Goal: Task Accomplishment & Management: Manage account settings

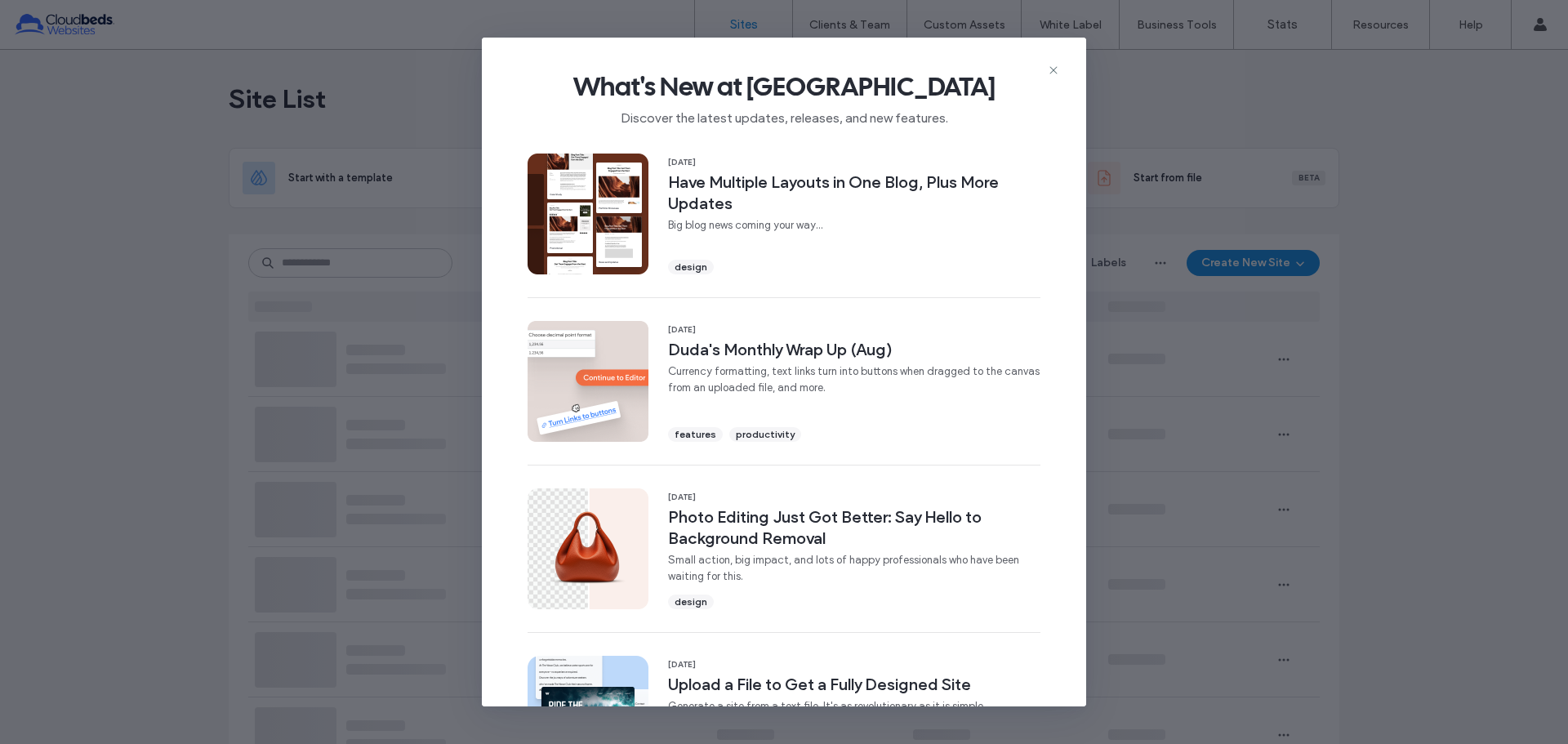
drag, startPoint x: 0, startPoint y: 0, endPoint x: 781, endPoint y: 260, distance: 823.1
click at [1053, 69] on use at bounding box center [1053, 69] width 8 height 8
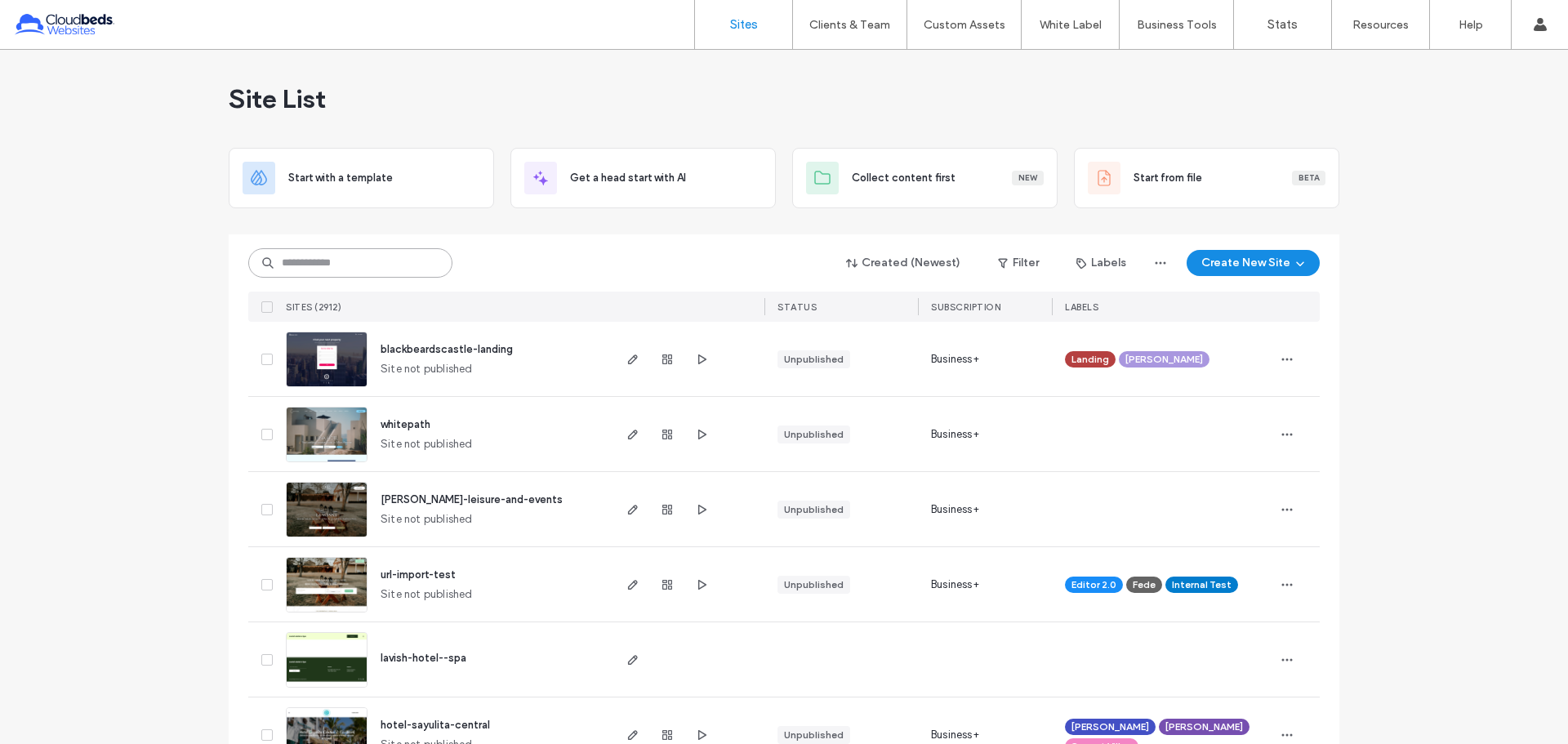
click at [381, 264] on input at bounding box center [351, 263] width 205 height 30
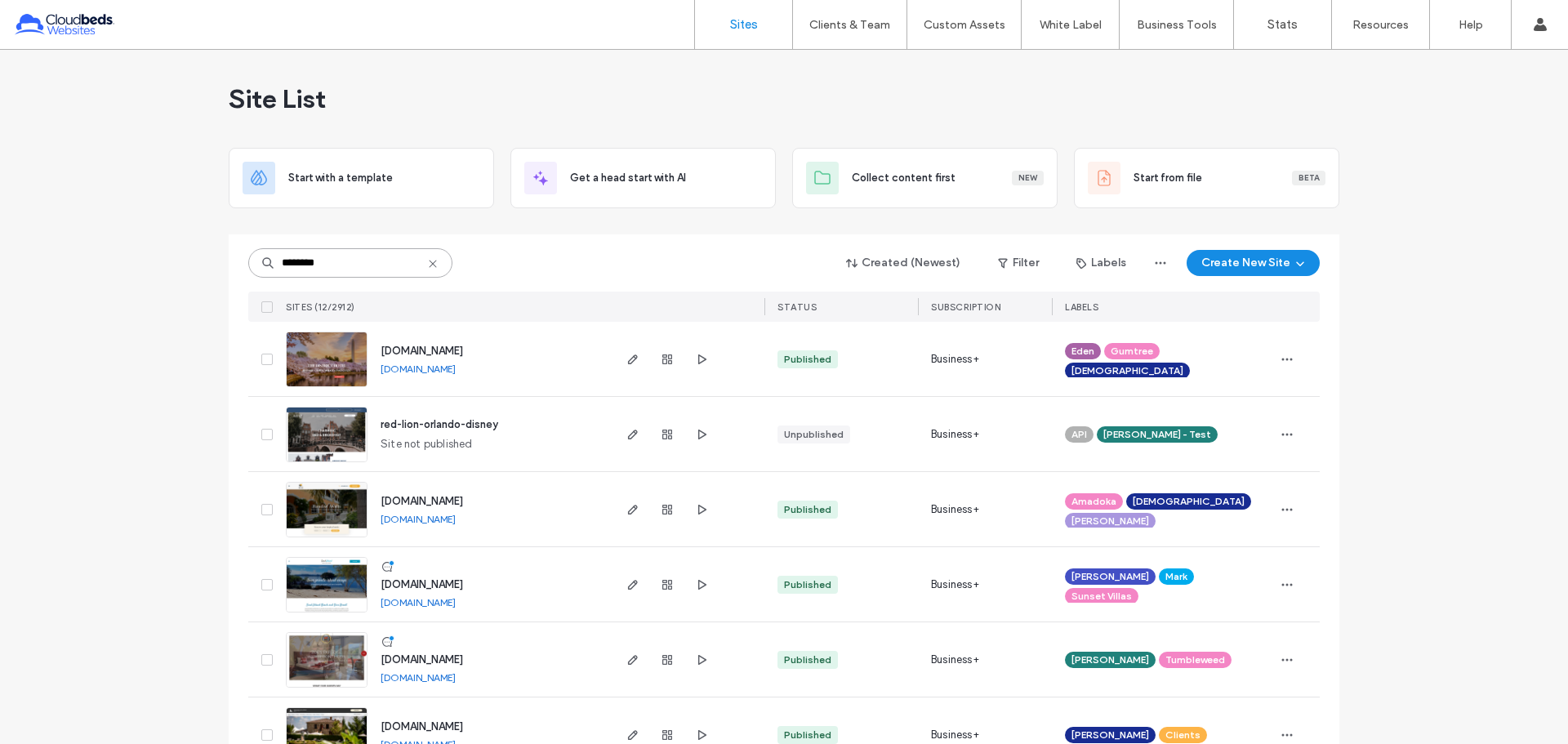
type input "********"
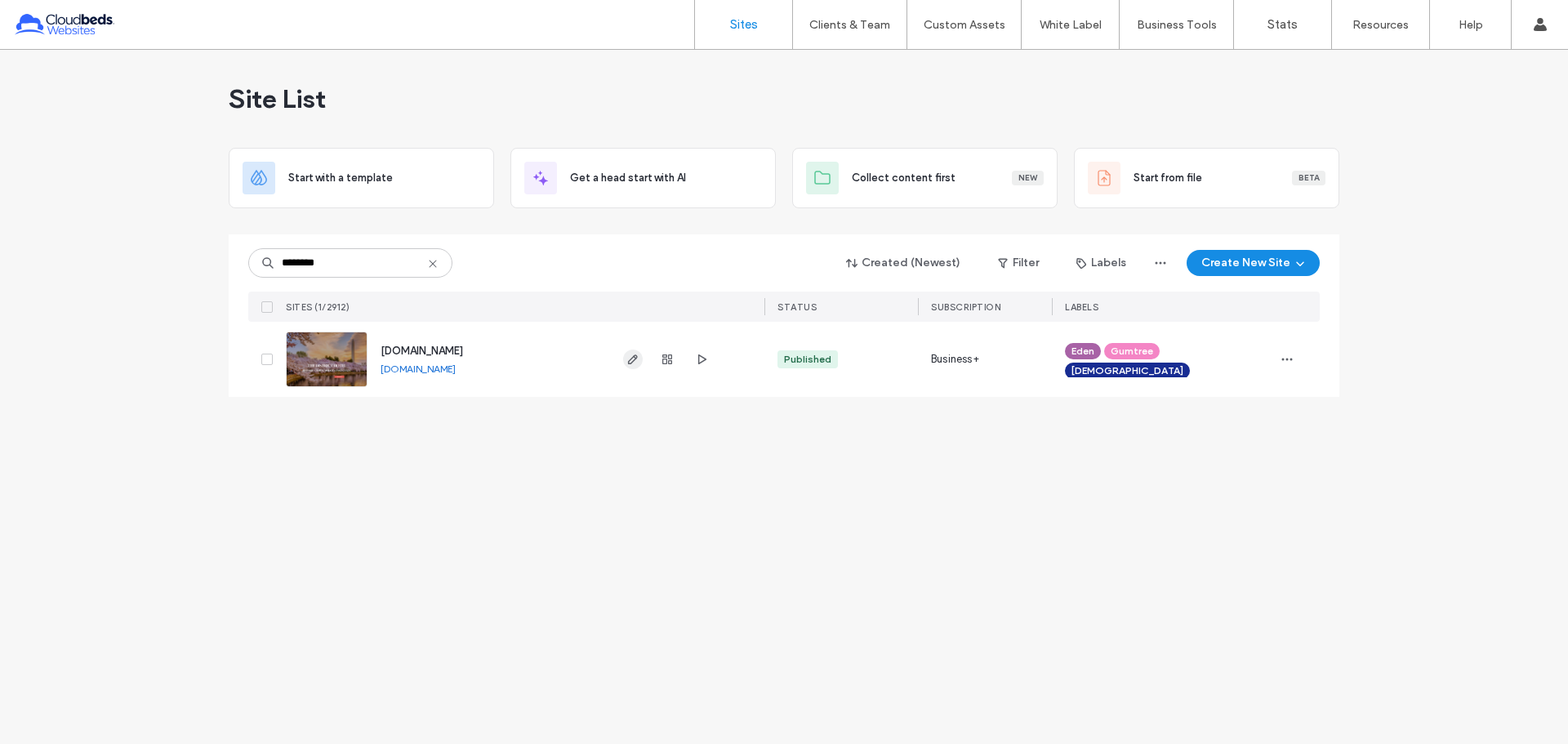
click at [631, 354] on icon "button" at bounding box center [632, 358] width 13 height 13
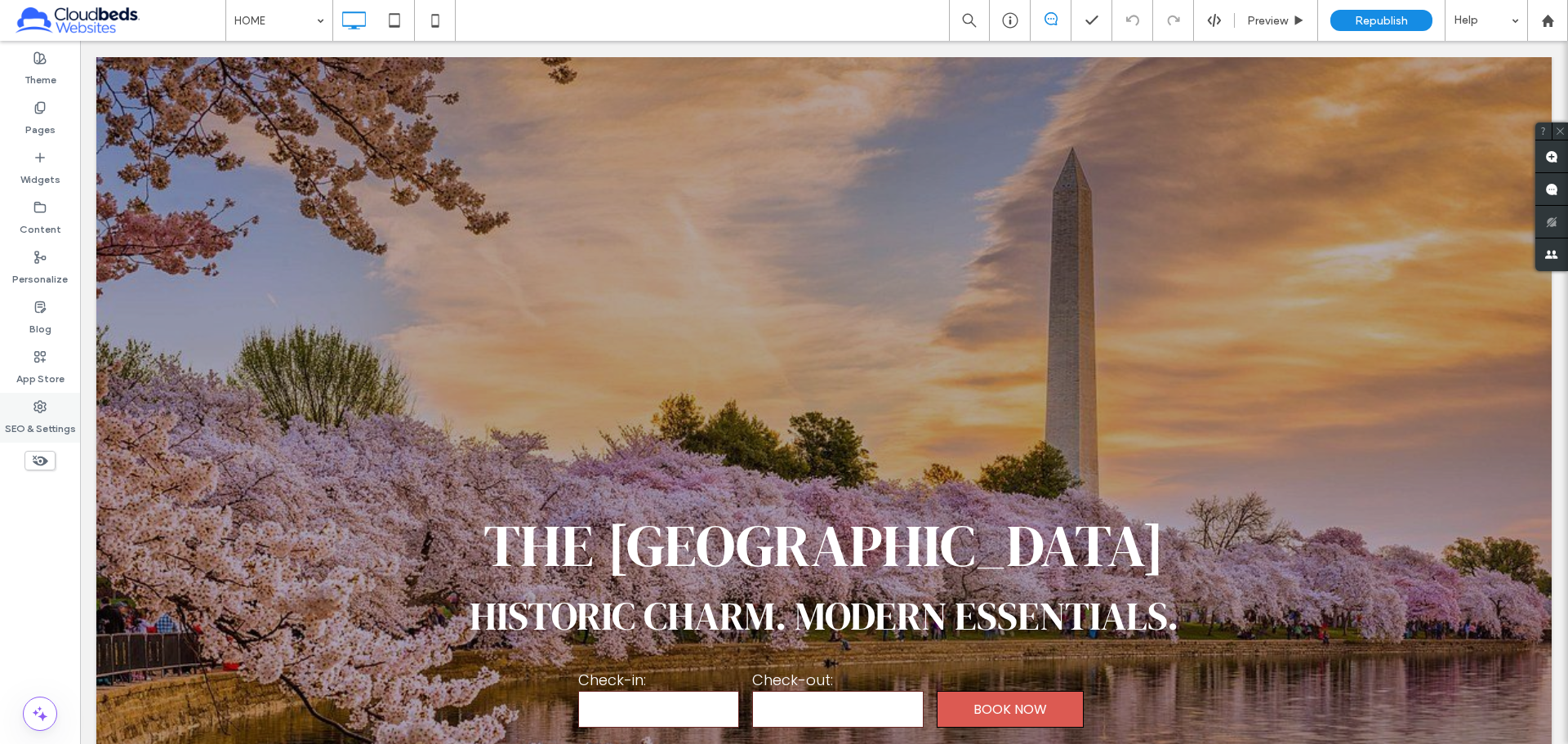
click at [46, 413] on label "SEO & Settings" at bounding box center [41, 424] width 71 height 23
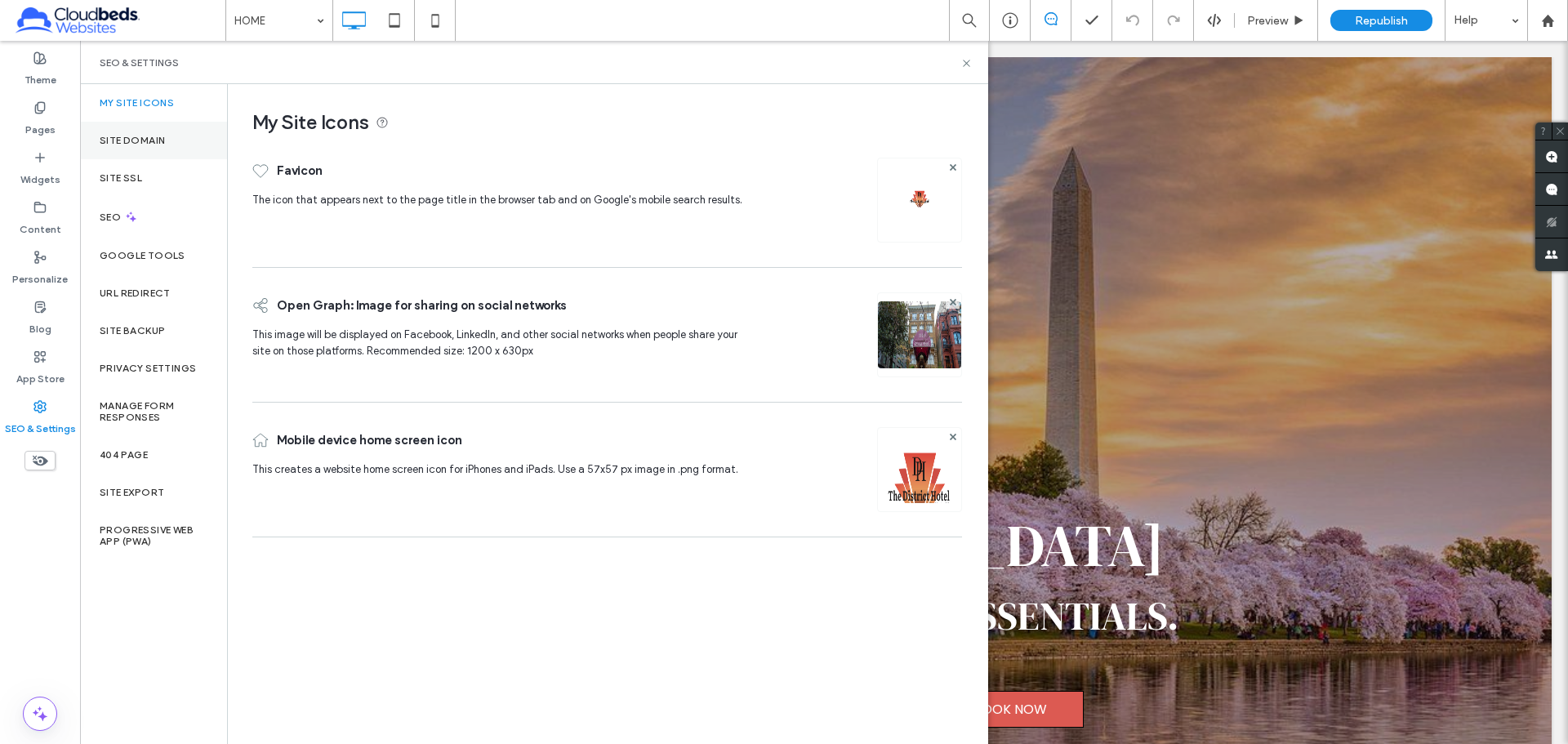
click at [155, 146] on div "Site Domain" at bounding box center [154, 140] width 147 height 37
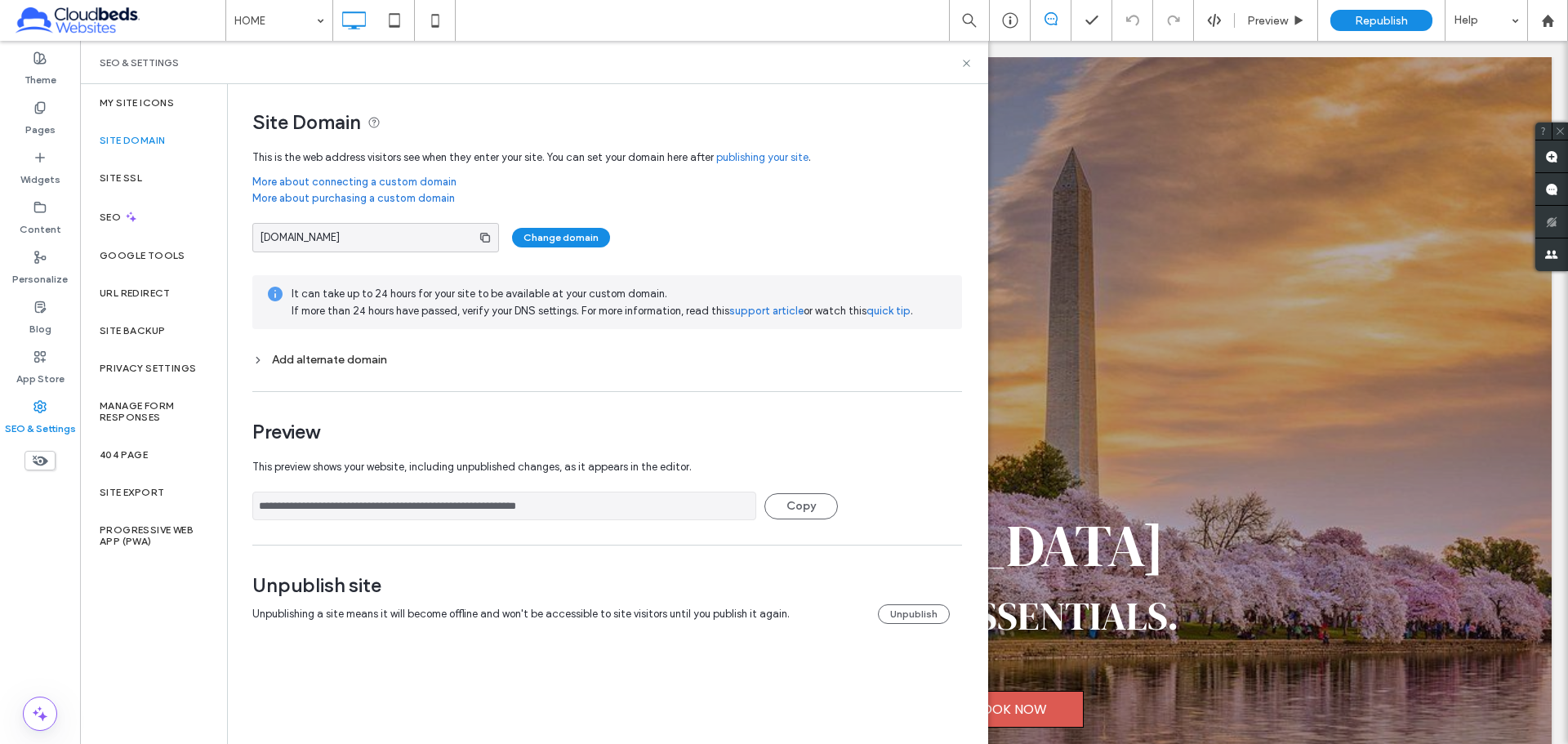
drag, startPoint x: 363, startPoint y: 240, endPoint x: 246, endPoint y: 241, distance: 117.0
click at [246, 241] on div "**********" at bounding box center [601, 370] width 746 height 572
copy span "[DOMAIN_NAME]"
click at [555, 237] on button "Change domain" at bounding box center [561, 238] width 98 height 19
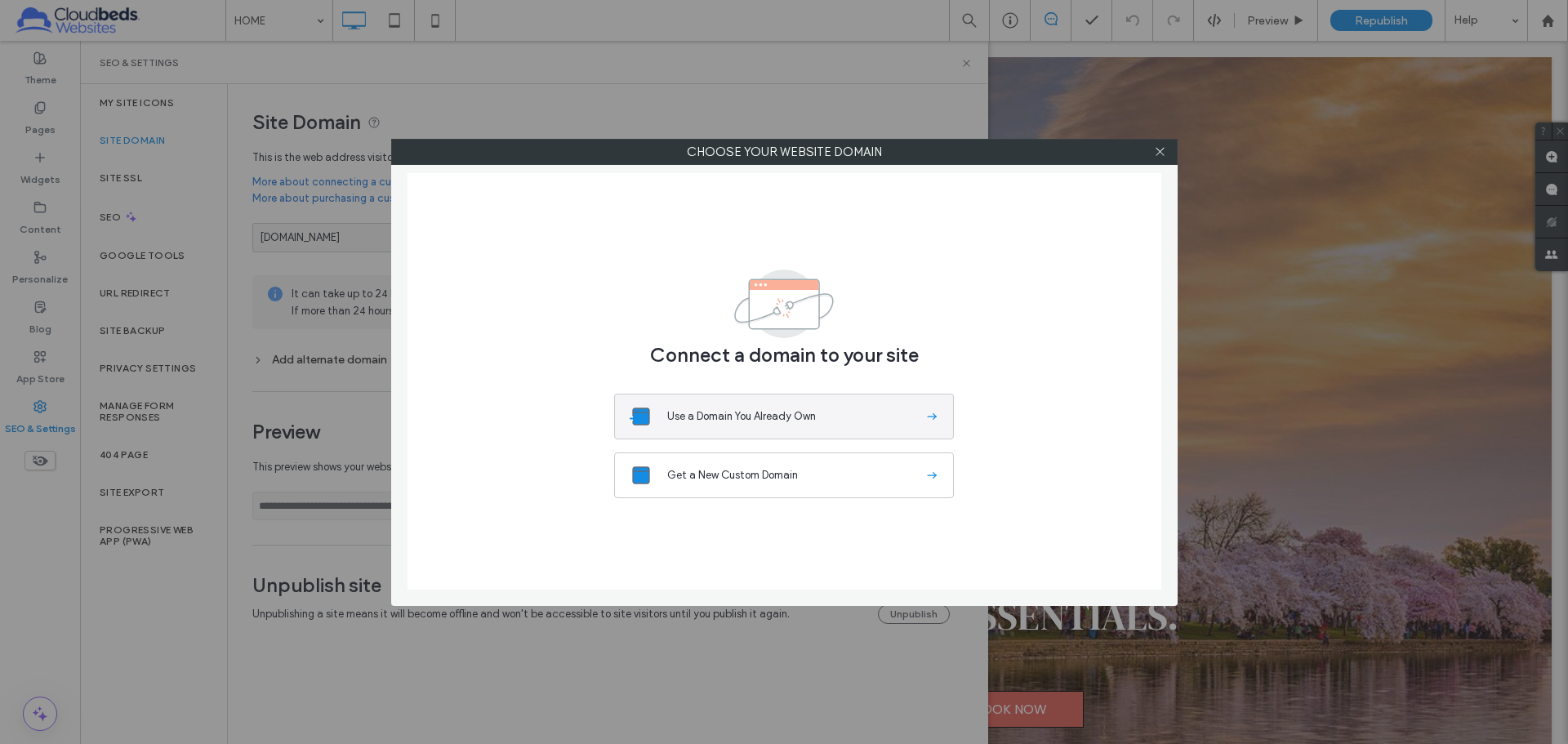
click at [817, 430] on button "Use a Domain You Already Own" at bounding box center [784, 417] width 340 height 46
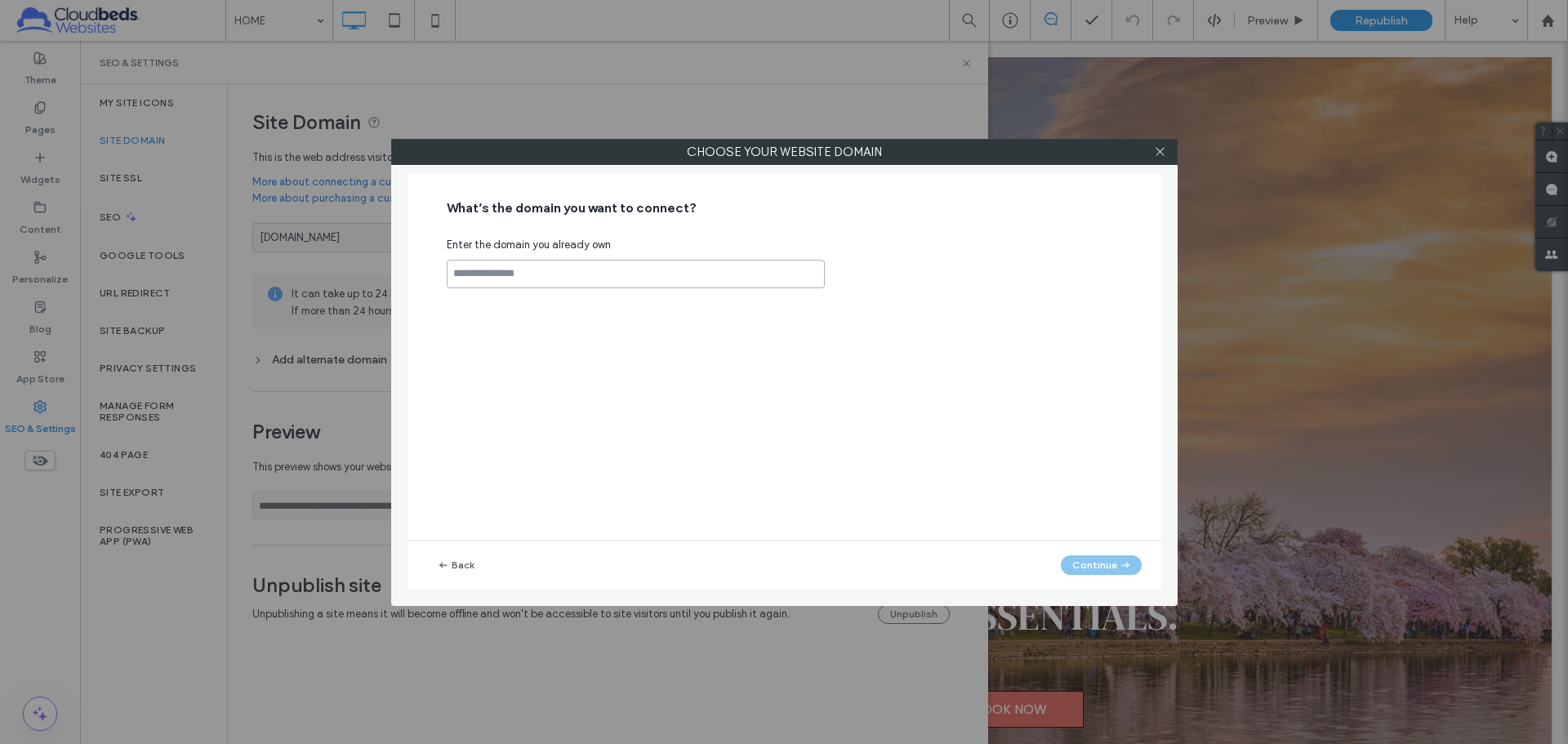
click at [571, 274] on input at bounding box center [636, 274] width 378 height 29
paste input "**********"
type input "**********"
click at [1123, 572] on span "button" at bounding box center [1124, 565] width 14 height 18
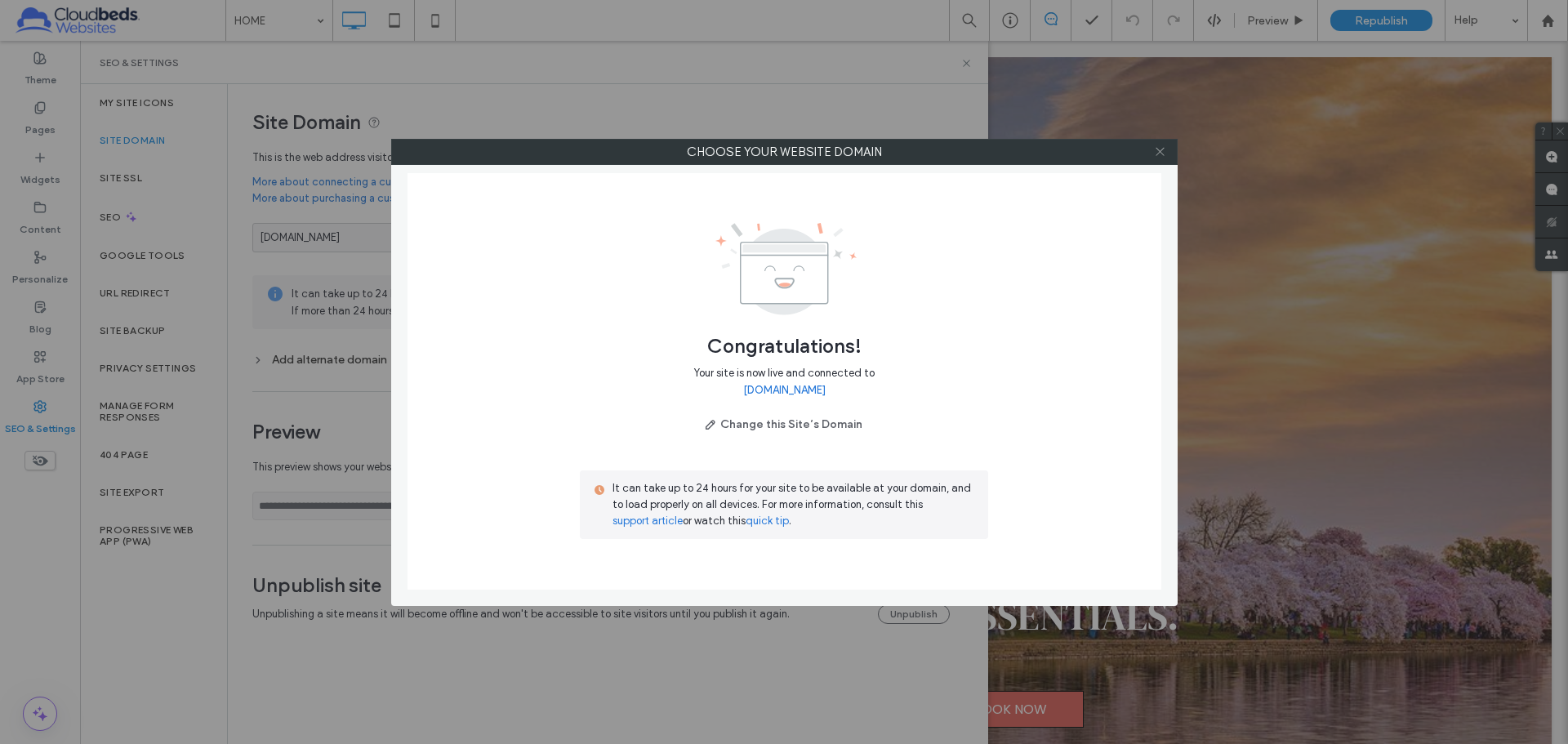
click at [1160, 149] on icon at bounding box center [1161, 151] width 12 height 12
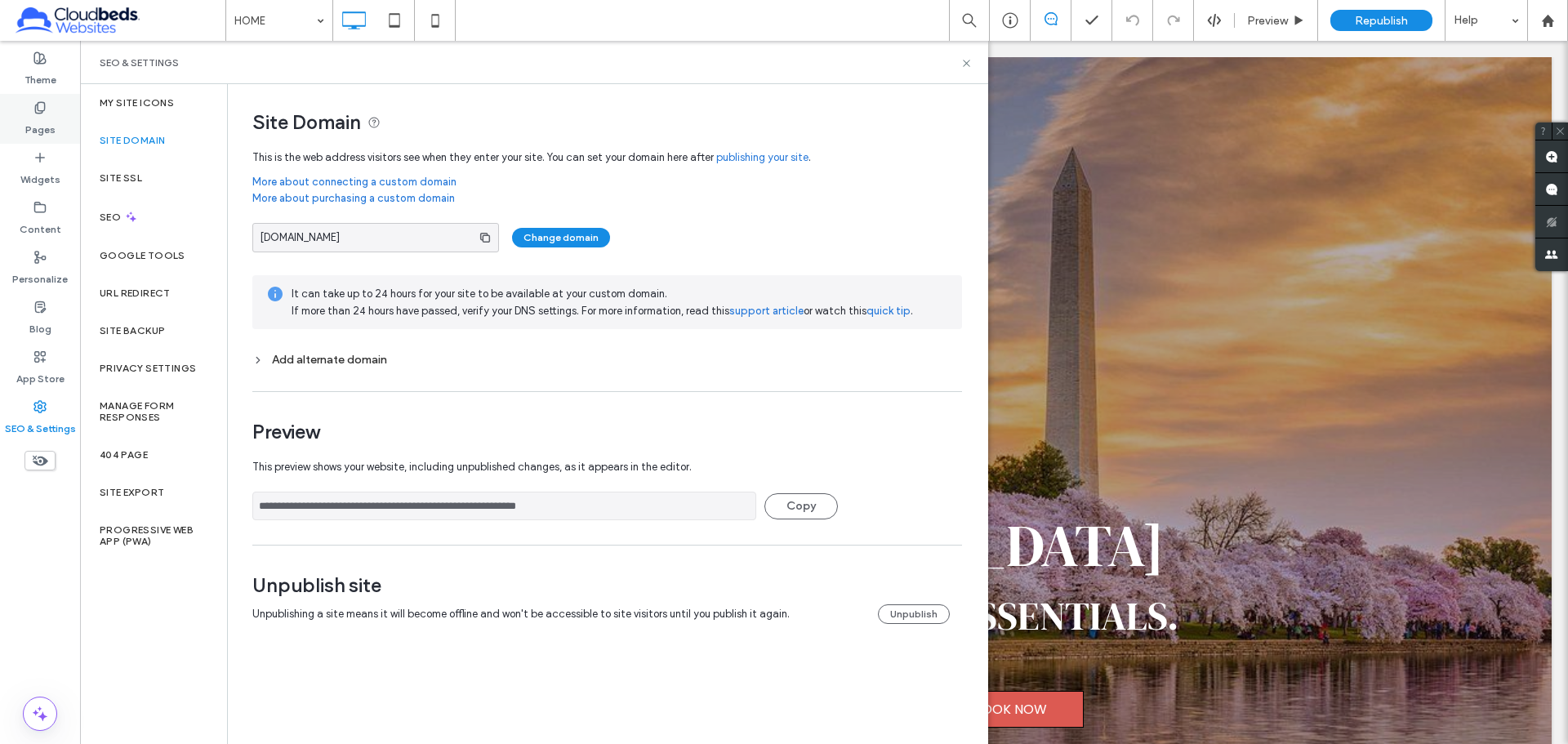
click at [51, 122] on label "Pages" at bounding box center [41, 125] width 30 height 23
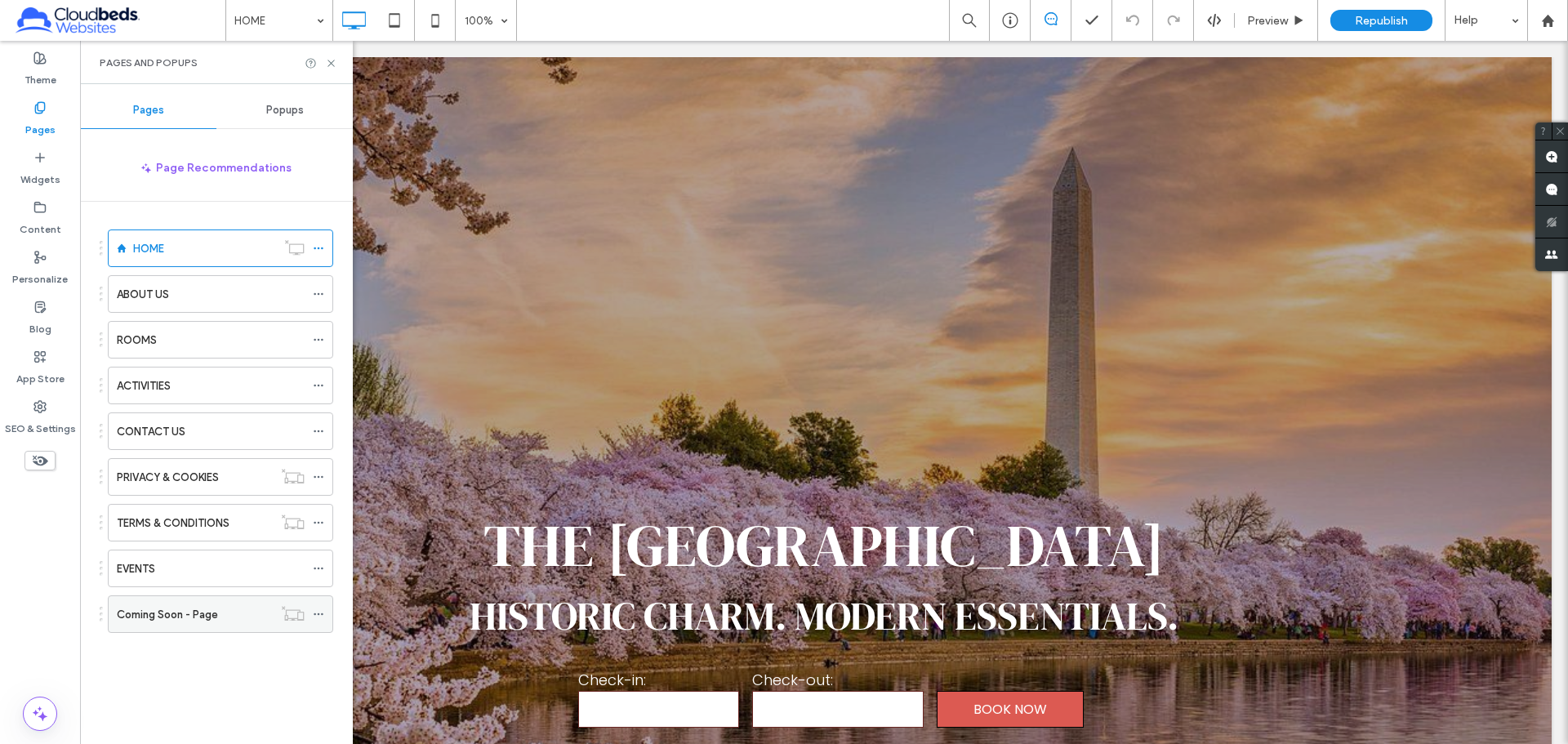
click at [320, 615] on icon at bounding box center [319, 615] width 12 height 12
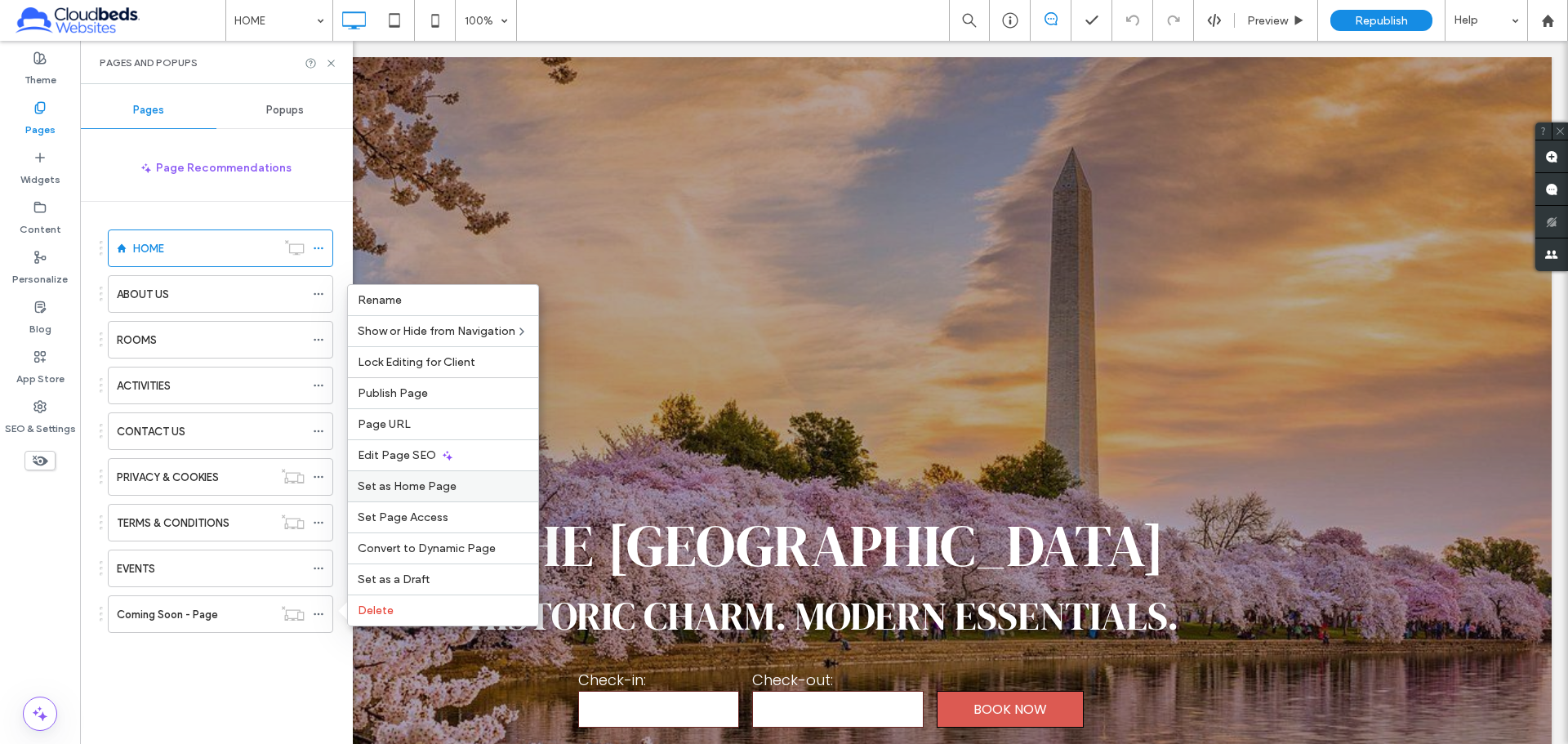
click at [402, 490] on span "Set as Home Page" at bounding box center [407, 486] width 99 height 14
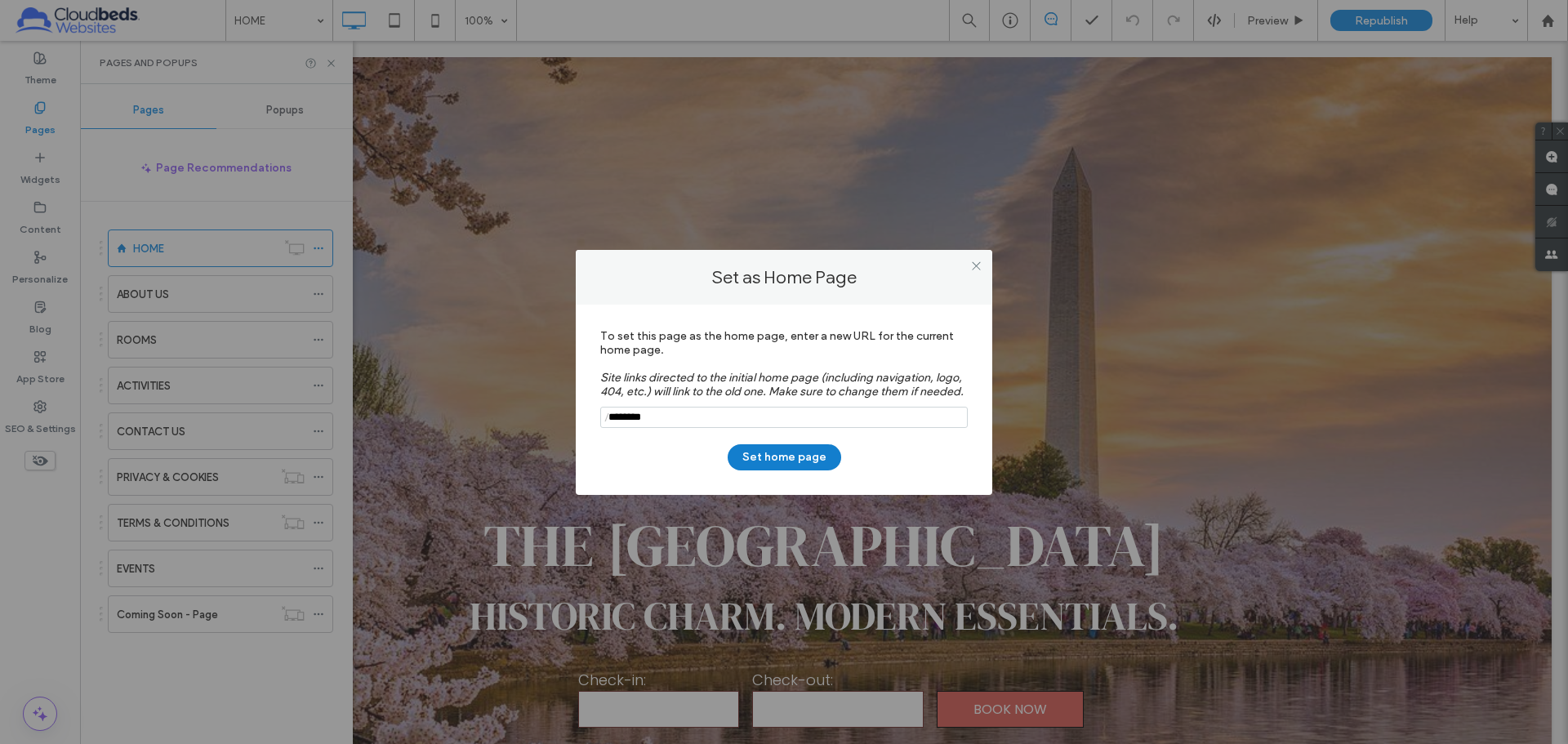
click at [784, 457] on button "Set home page" at bounding box center [784, 457] width 113 height 26
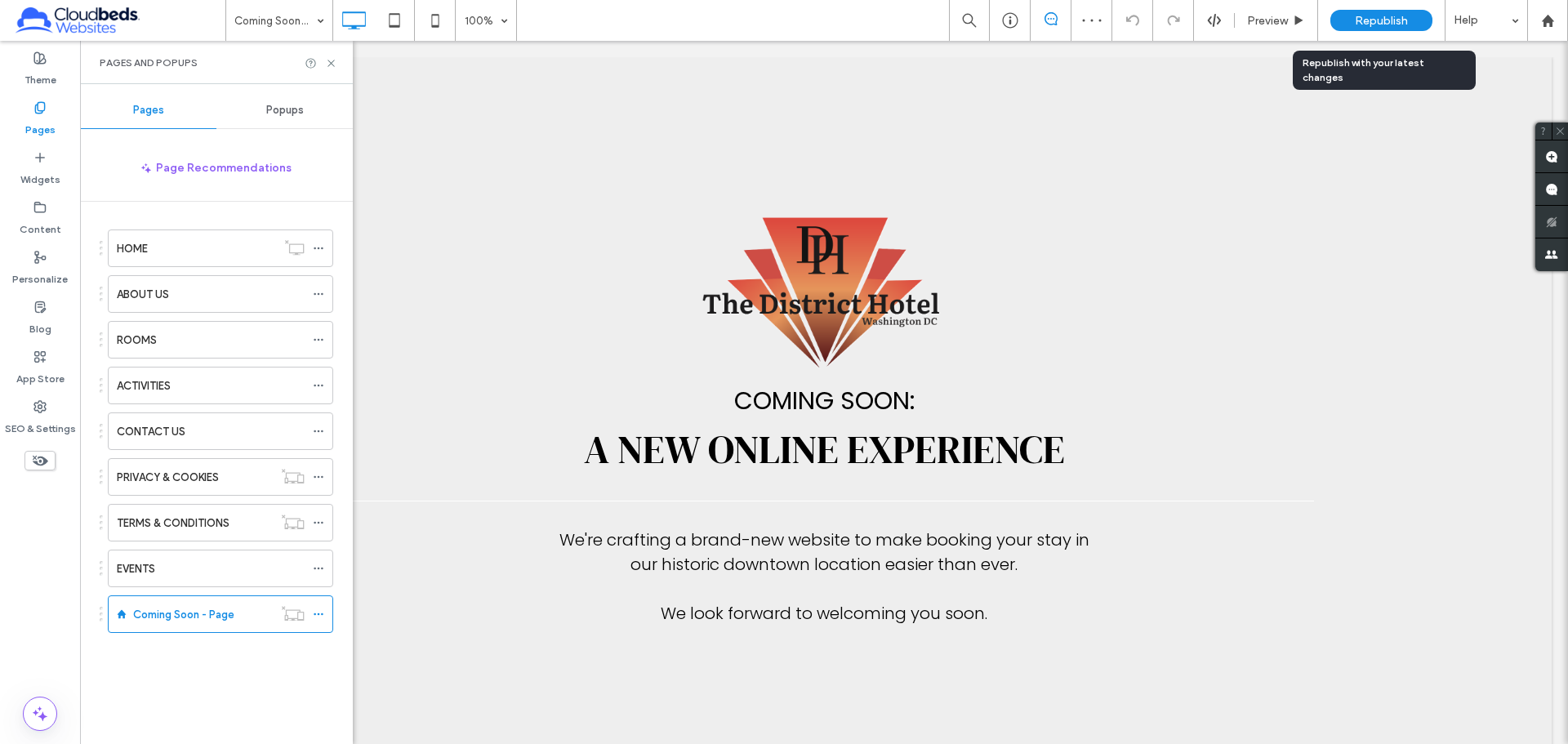
click at [1393, 20] on span "Republish" at bounding box center [1381, 20] width 53 height 14
